Goal: Transaction & Acquisition: Purchase product/service

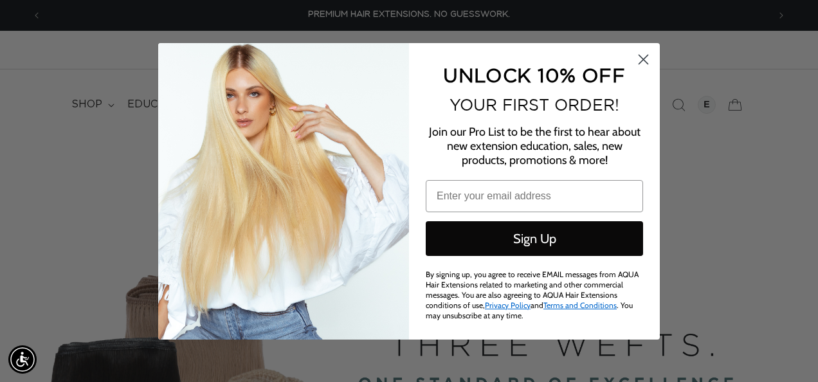
click at [643, 60] on icon "Close dialog" at bounding box center [643, 59] width 9 height 9
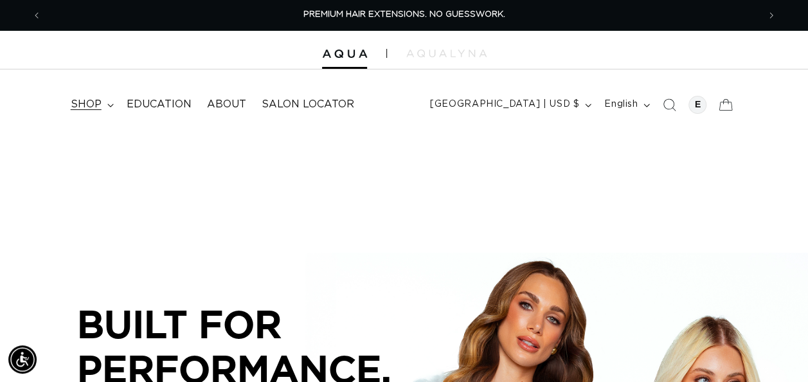
click at [93, 109] on span "shop" at bounding box center [86, 105] width 31 height 14
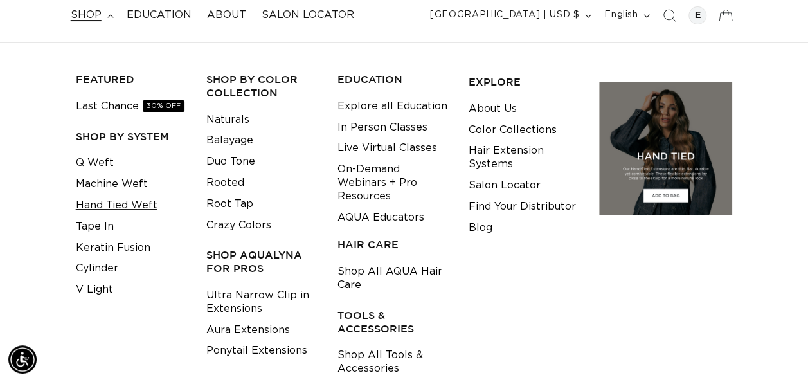
drag, startPoint x: 127, startPoint y: 203, endPoint x: 90, endPoint y: 206, distance: 37.4
click at [90, 206] on link "Hand Tied Weft" at bounding box center [117, 205] width 82 height 21
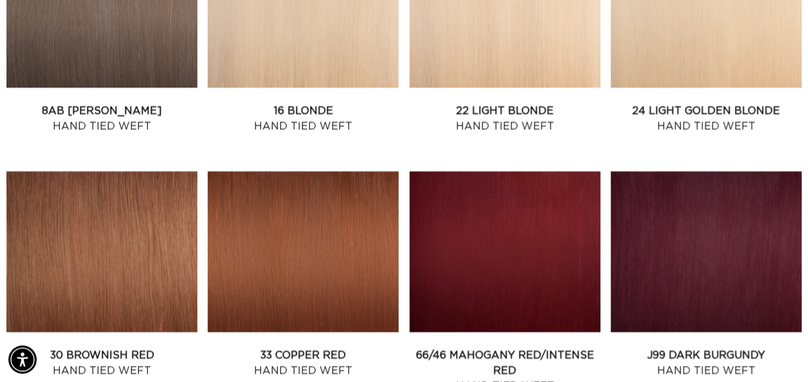
scroll to position [1092, 0]
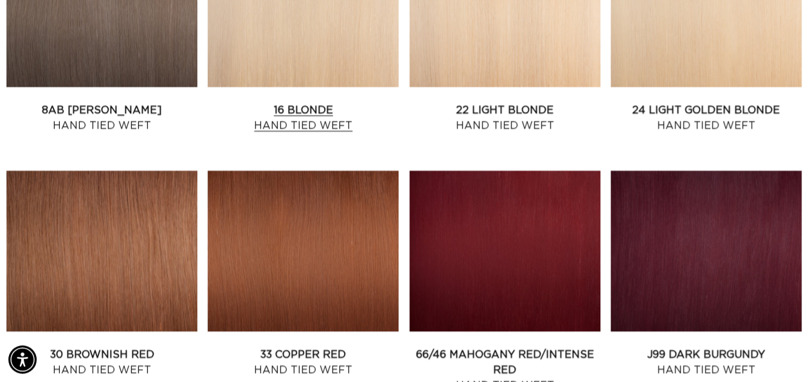
click at [313, 118] on link "16 Blonde Hand Tied Weft" at bounding box center [303, 117] width 191 height 31
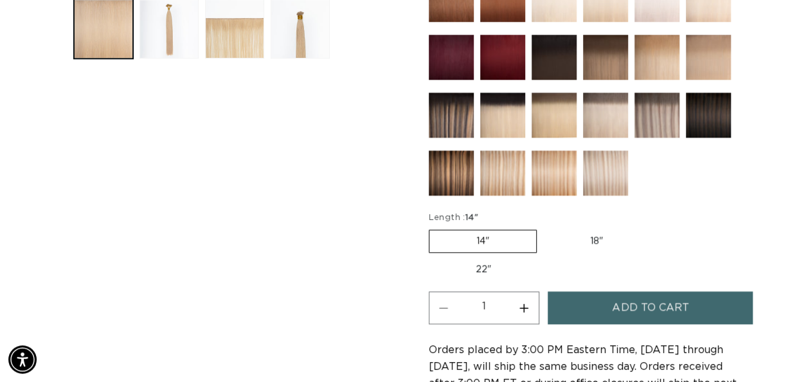
scroll to position [0, 1433]
click at [599, 230] on label "18" Variant sold out or unavailable" at bounding box center [596, 241] width 107 height 22
click at [544, 228] on input "18" Variant sold out or unavailable" at bounding box center [543, 227] width 1 height 1
radio input "true"
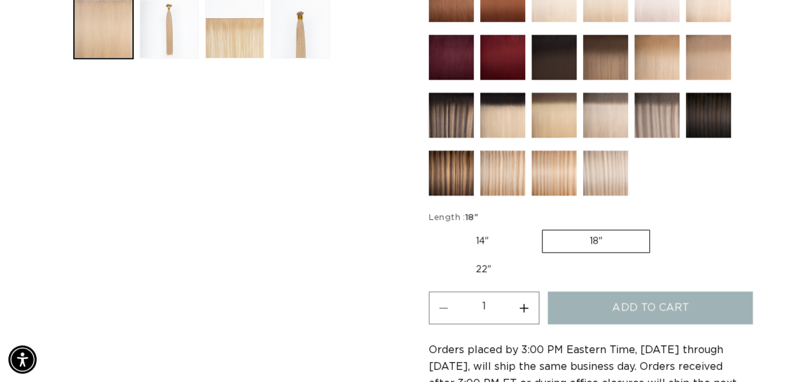
scroll to position [0, 0]
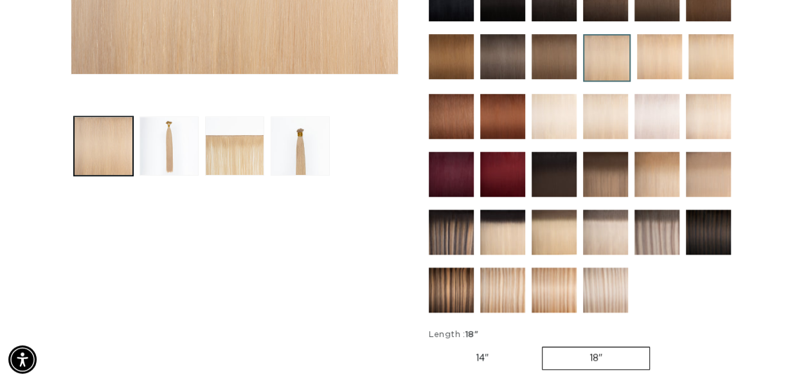
scroll to position [0, 1433]
